Goal: Task Accomplishment & Management: Complete application form

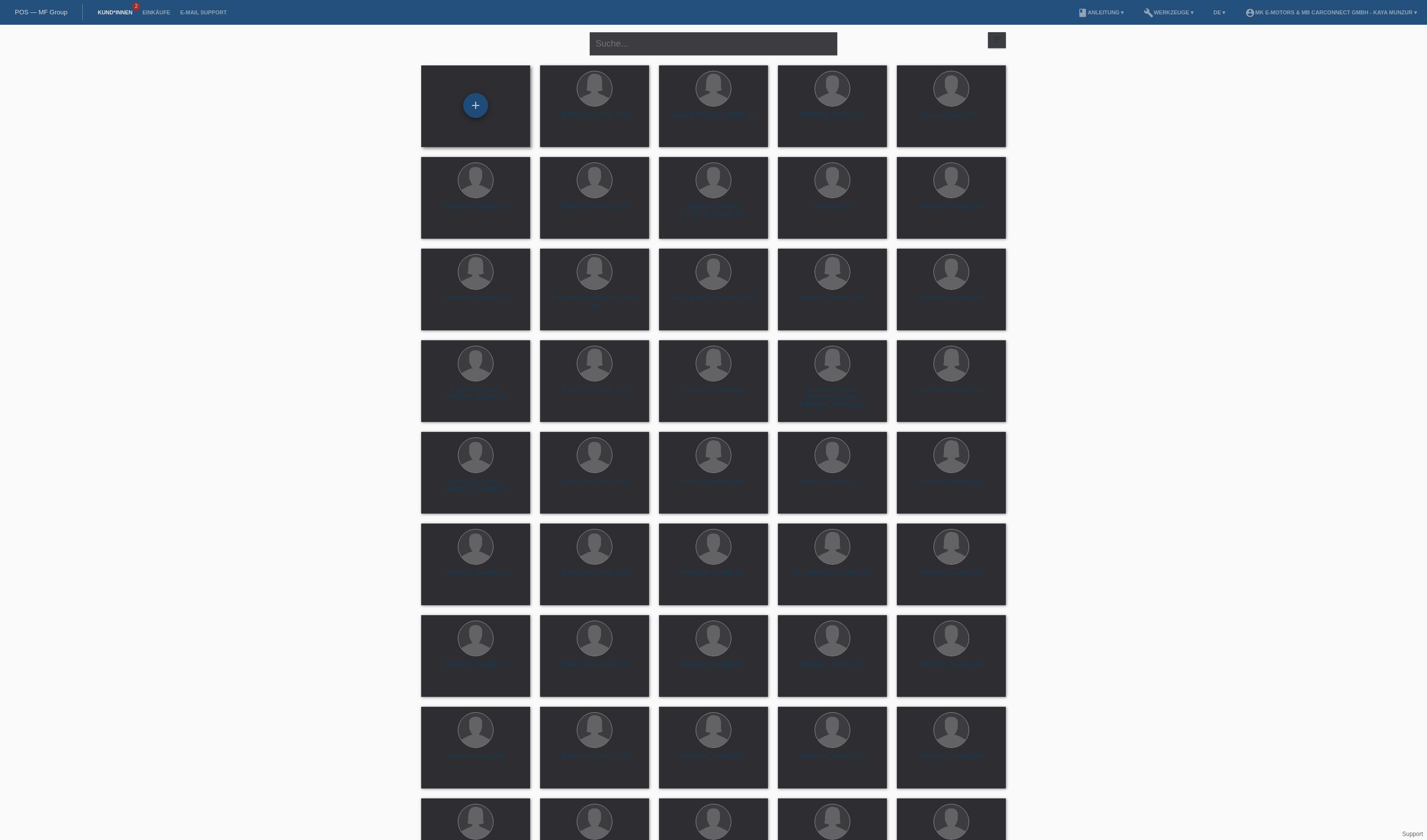
click at [480, 109] on div "+" at bounding box center [475, 105] width 24 height 17
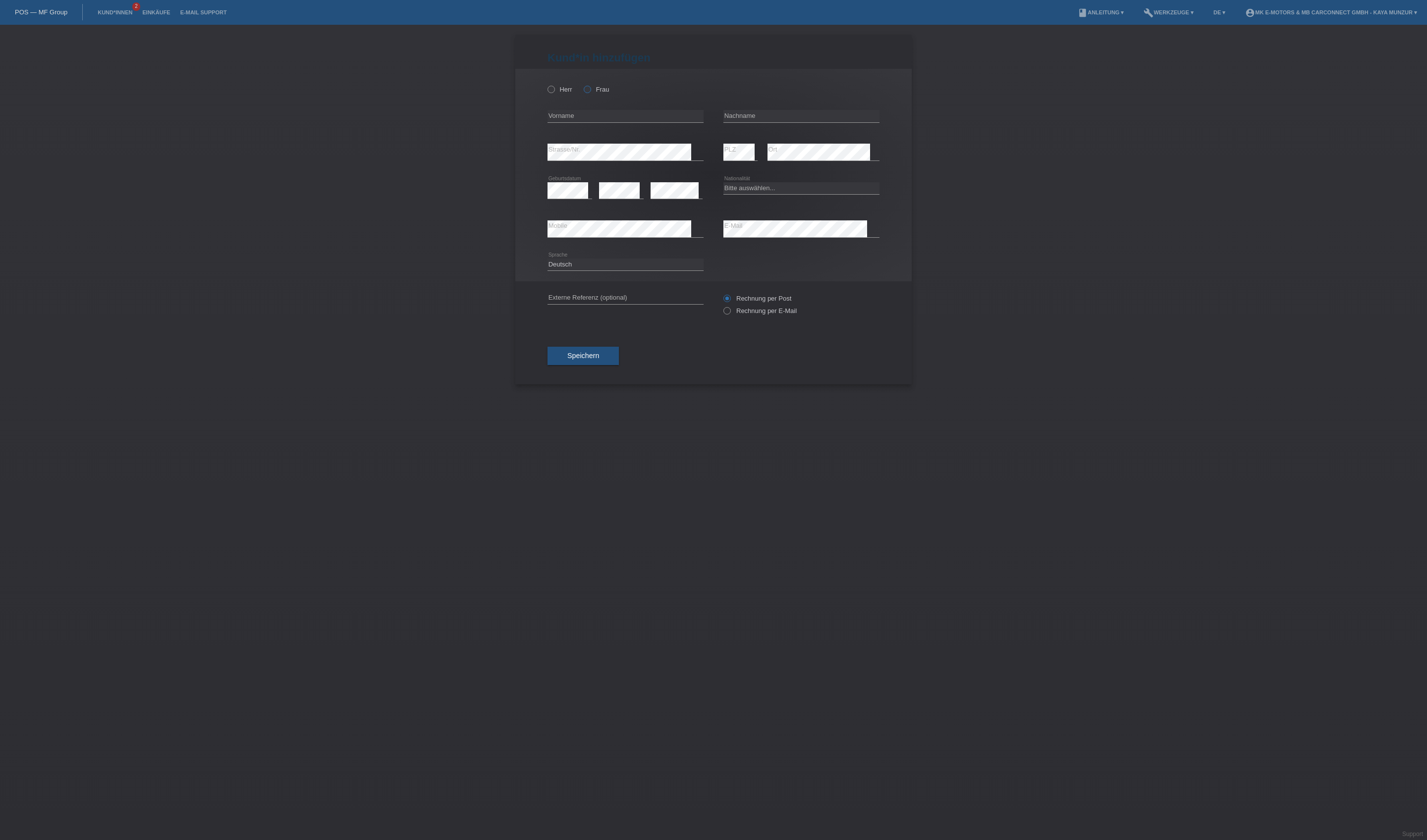
click at [609, 93] on label "Frau" at bounding box center [597, 89] width 25 height 7
click at [590, 92] on input "Frau" at bounding box center [587, 89] width 7 height 7
radio input "true"
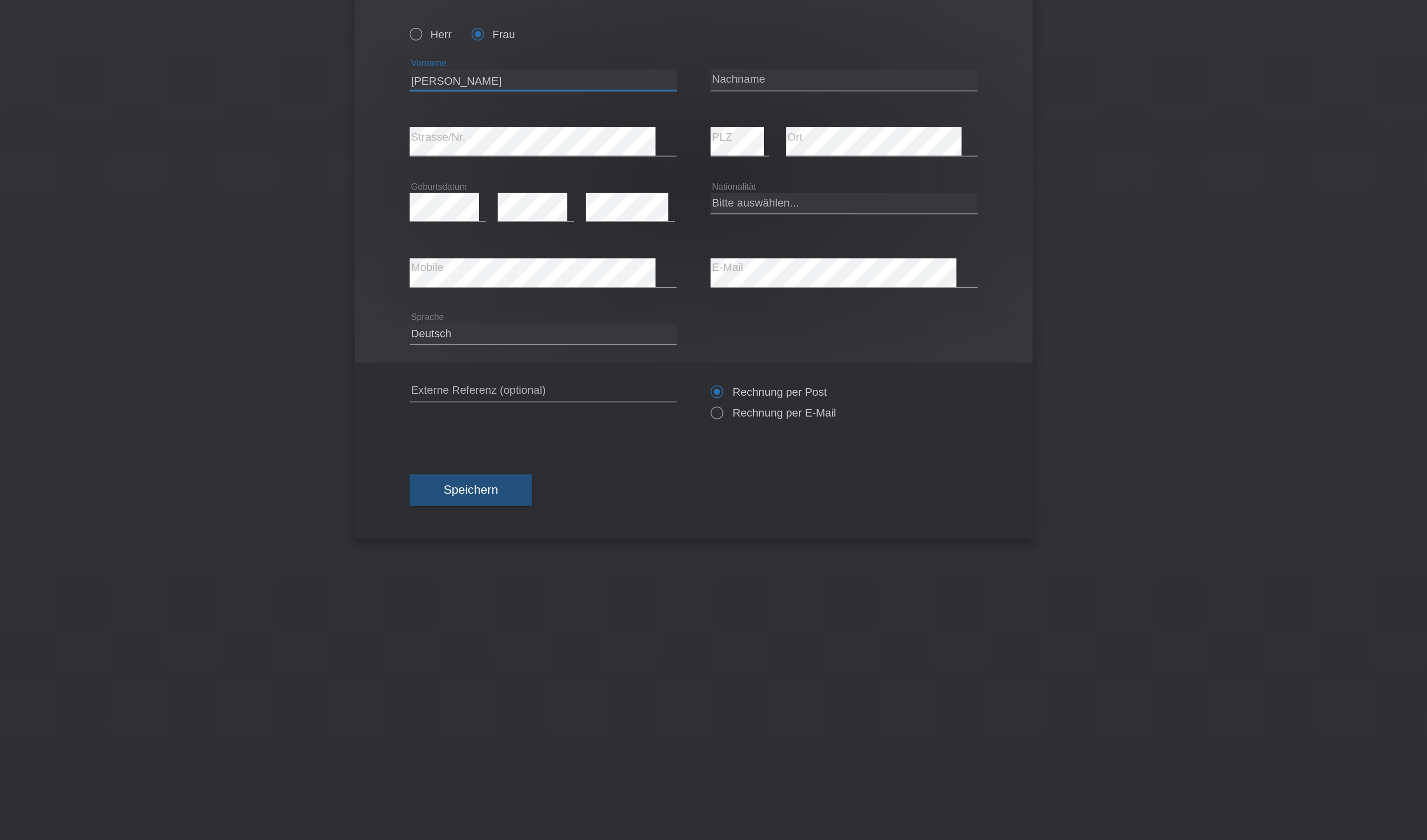
type input "[PERSON_NAME]"
type input "e"
type input "De La [PERSON_NAME]"
select select "CH"
click at [567, 359] on span "Speichern" at bounding box center [583, 355] width 32 height 8
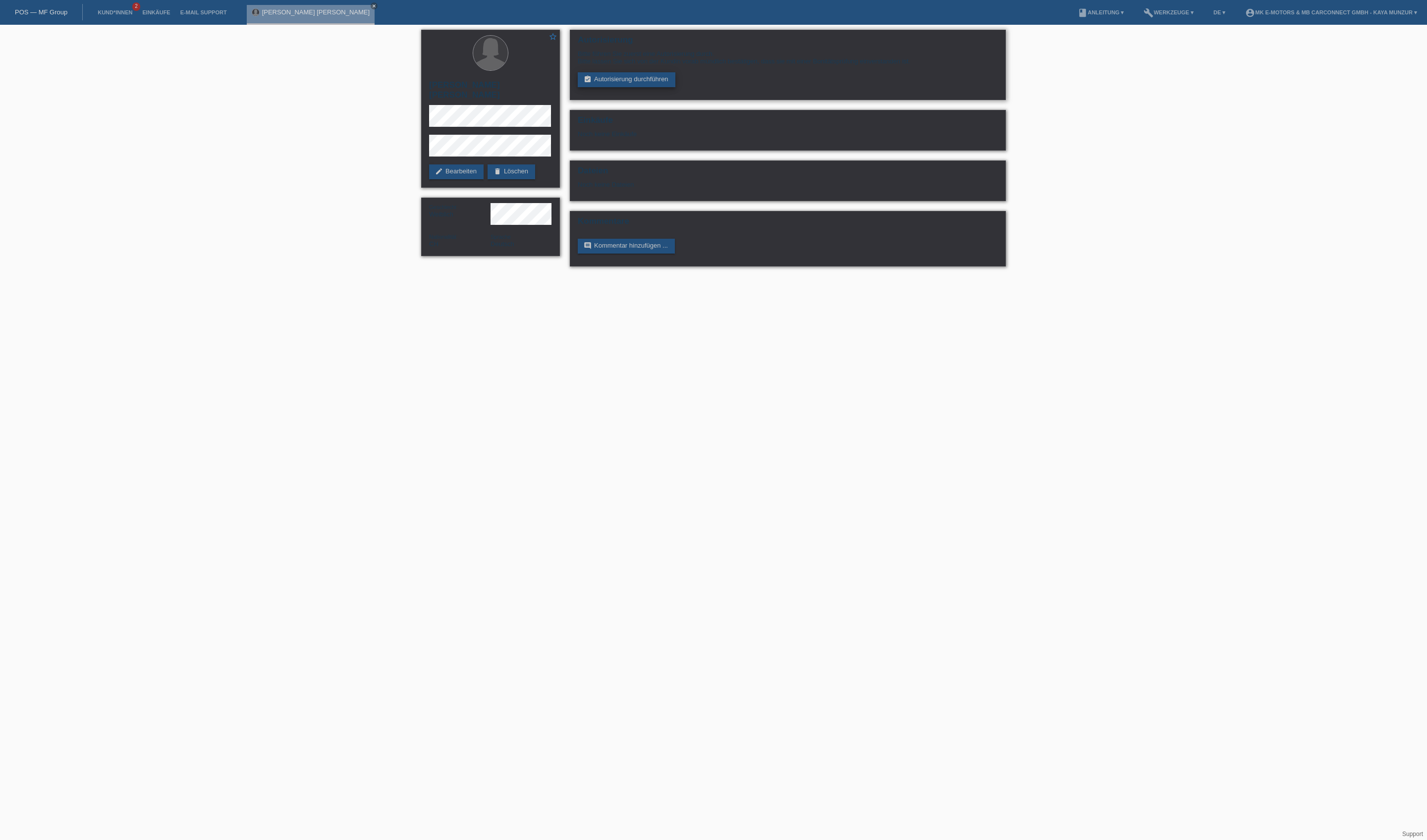
click at [613, 87] on link "assignment_turned_in Autorisierung durchführen" at bounding box center [627, 80] width 97 height 15
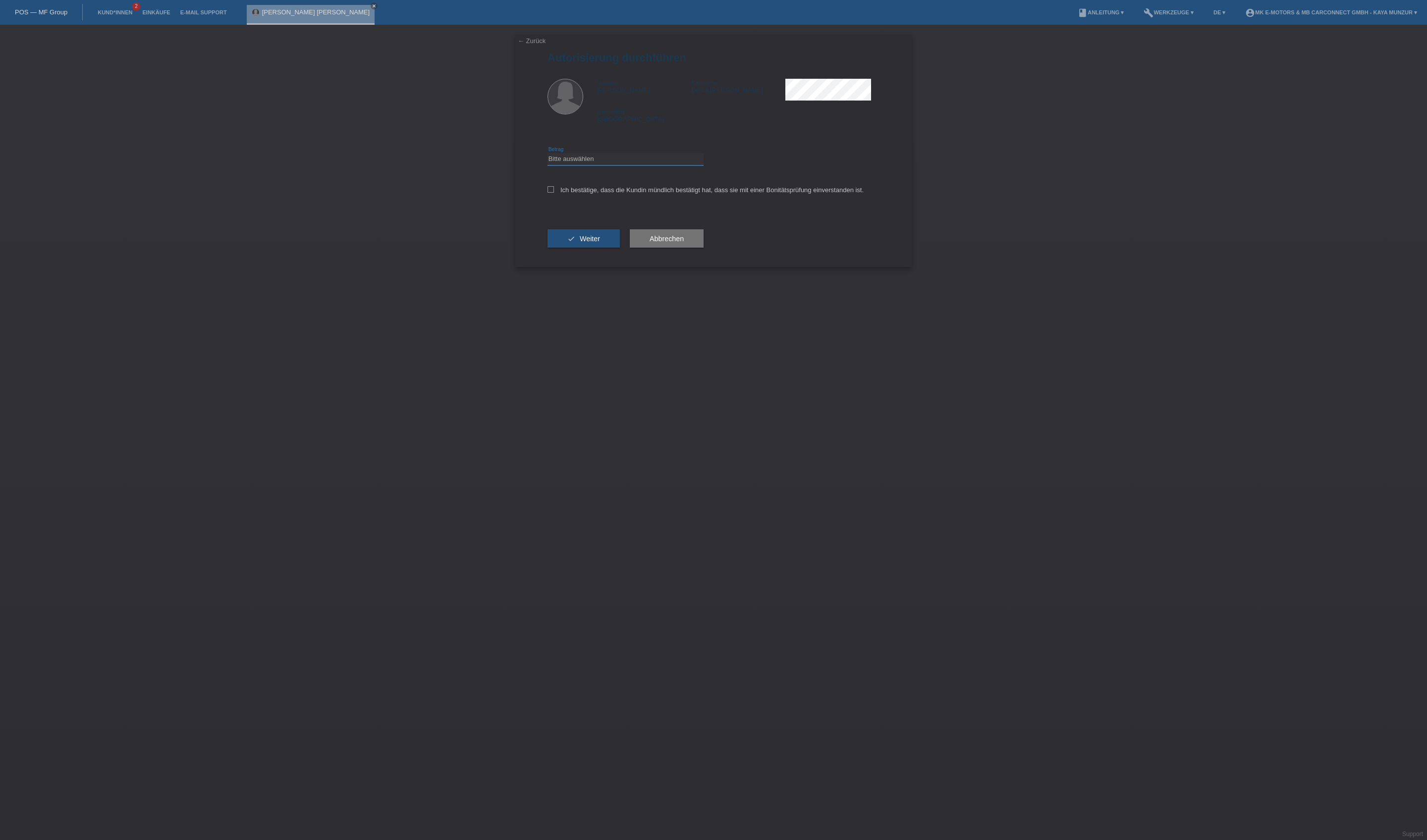
select select "3"
click at [638, 194] on label "Ich bestätige, dass die Kundin mündlich bestätigt hat, dass sie mit einer Bonit…" at bounding box center [705, 189] width 316 height 7
click at [554, 193] on input "Ich bestätige, dass die Kundin mündlich bestätigt hat, dass sie mit einer Bonit…" at bounding box center [551, 189] width 7 height 7
checkbox input "true"
click at [620, 248] on button "check Weiter" at bounding box center [583, 239] width 73 height 19
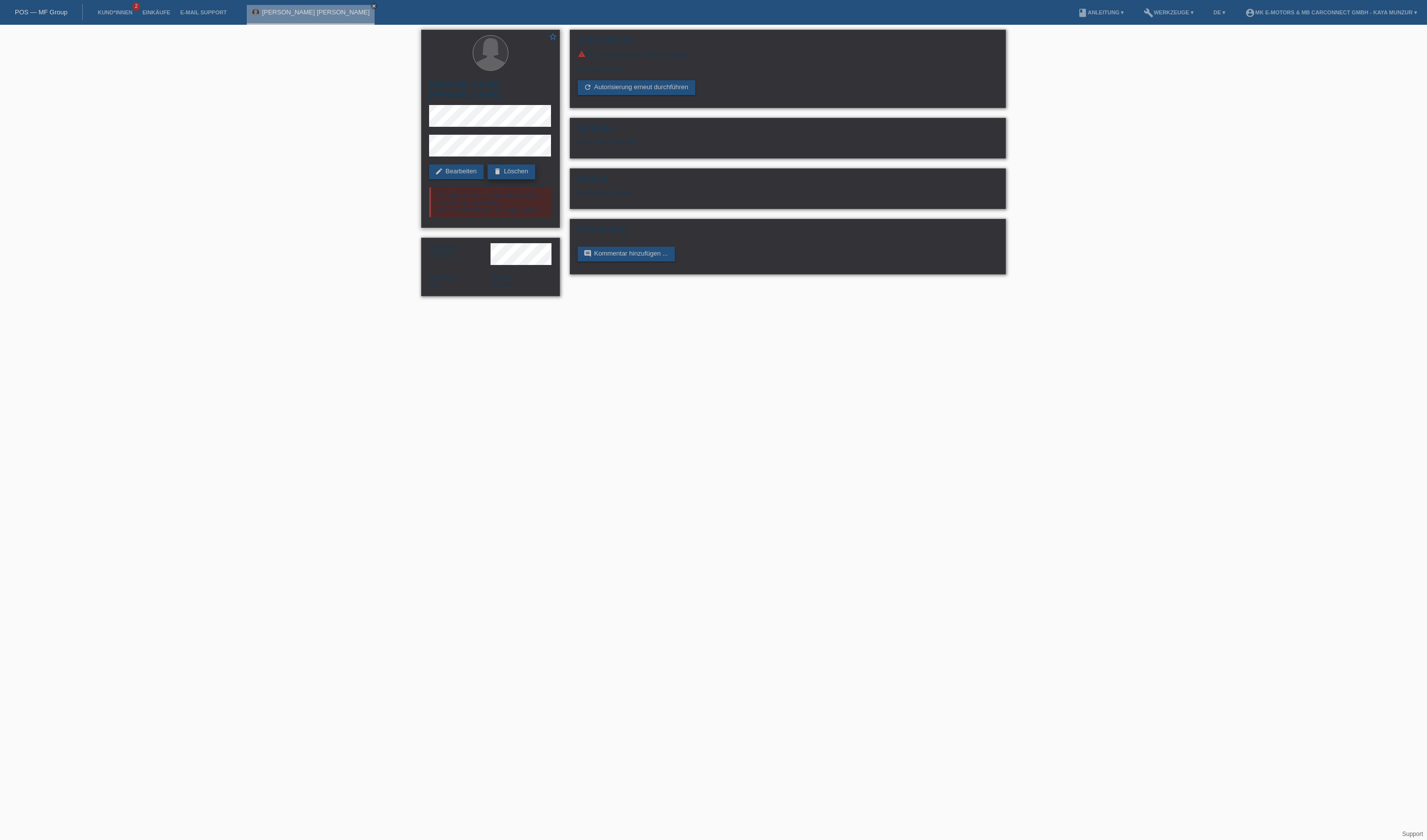
click at [487, 179] on link "delete Löschen" at bounding box center [511, 172] width 48 height 15
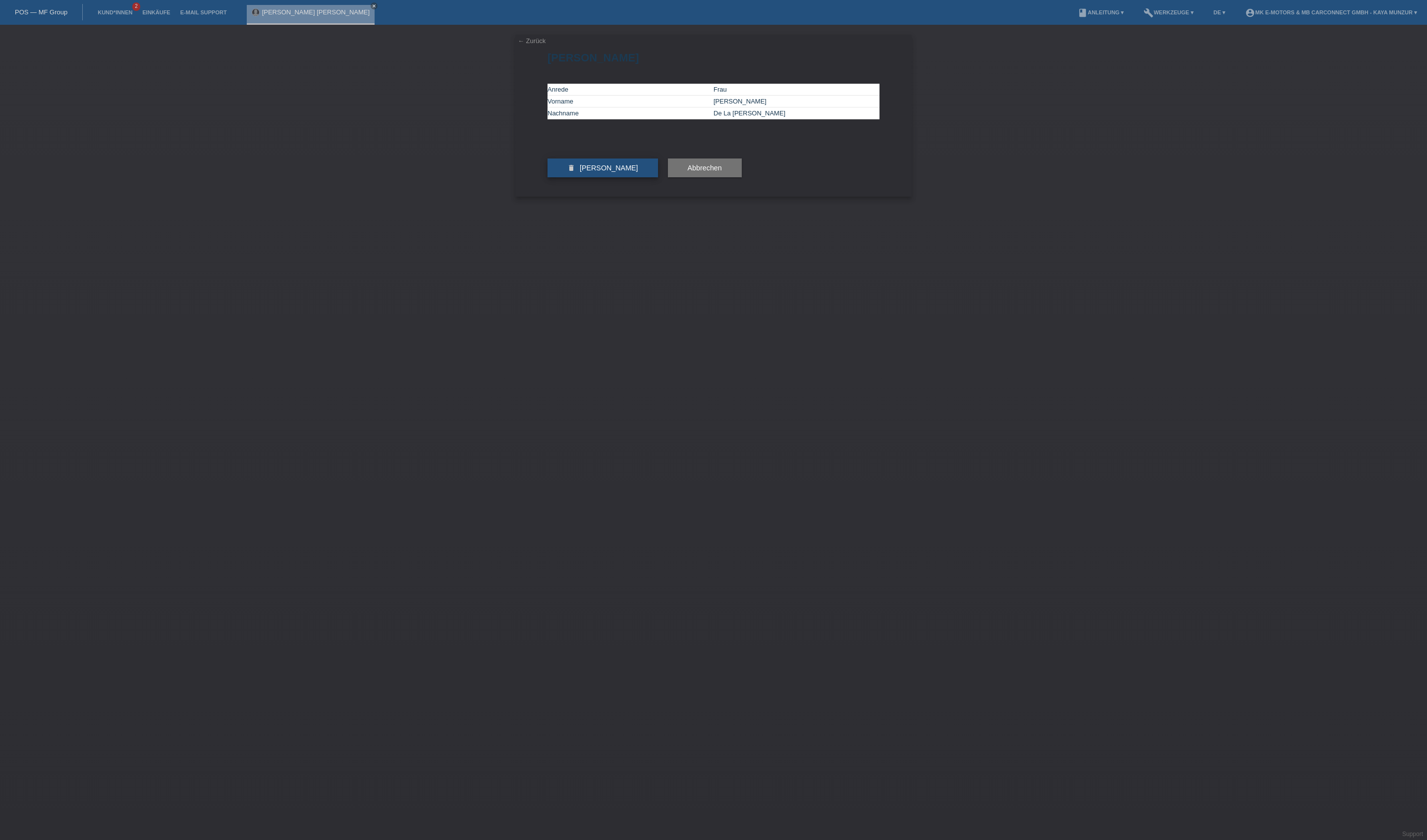
click at [586, 177] on button "delete Kundin löschen" at bounding box center [602, 168] width 110 height 19
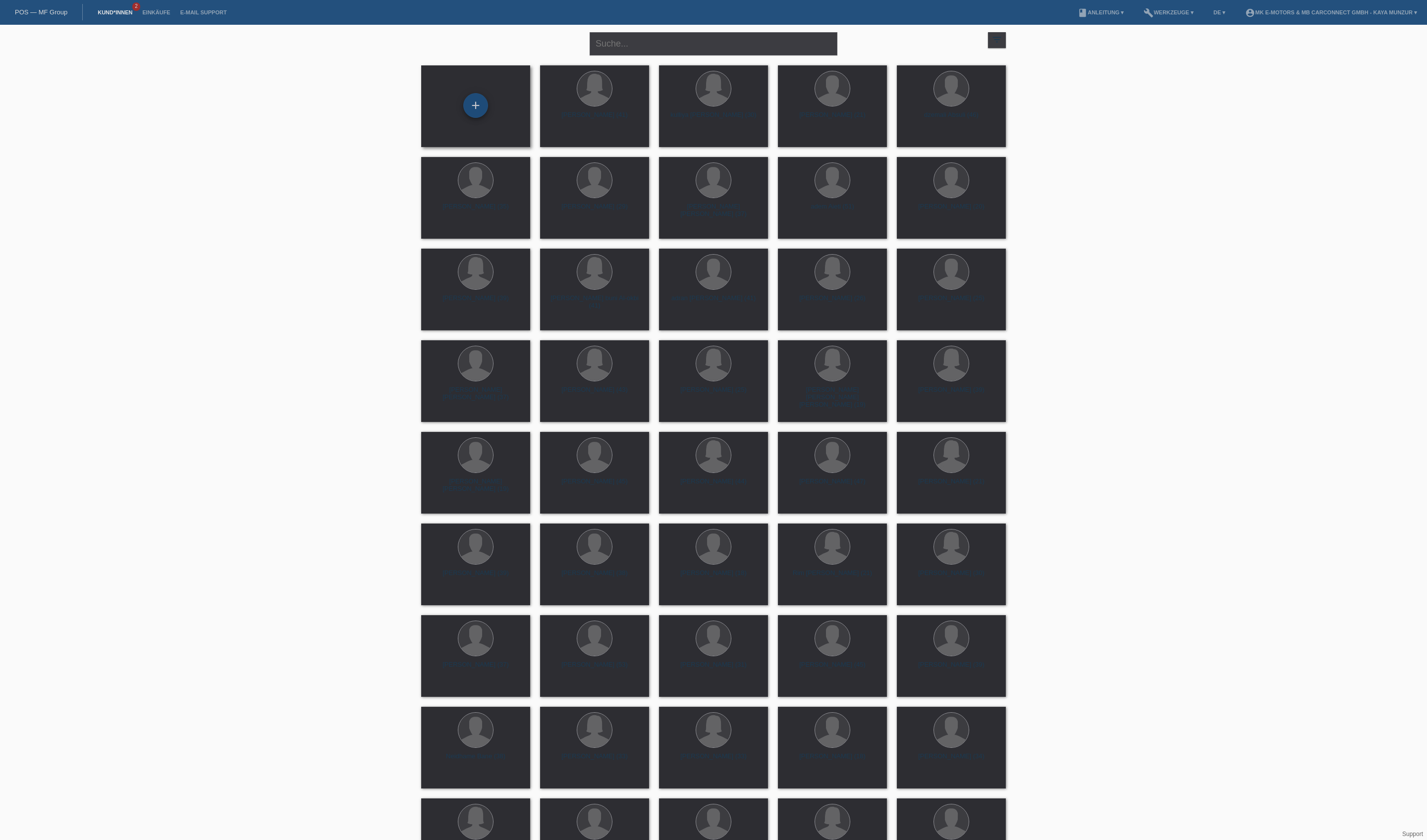
click at [480, 98] on div "+" at bounding box center [475, 105] width 25 height 25
